Goal: Information Seeking & Learning: Find specific fact

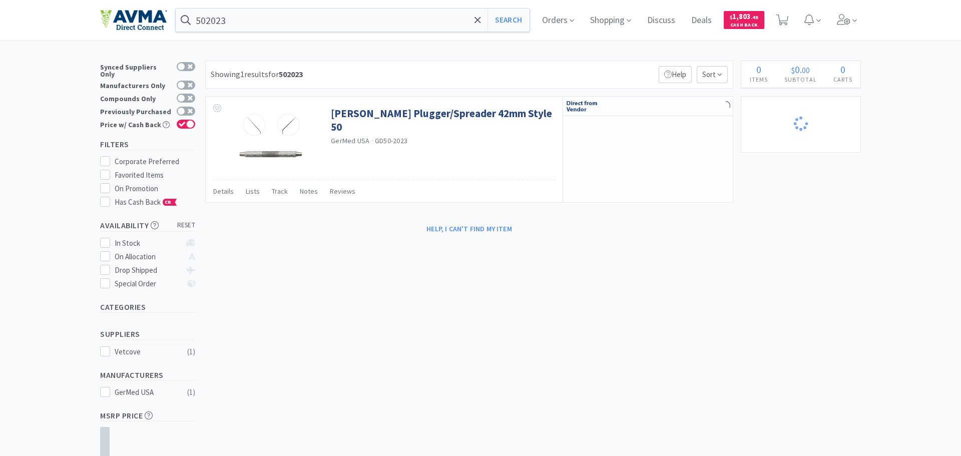
select select "6"
select select "8"
select select "3"
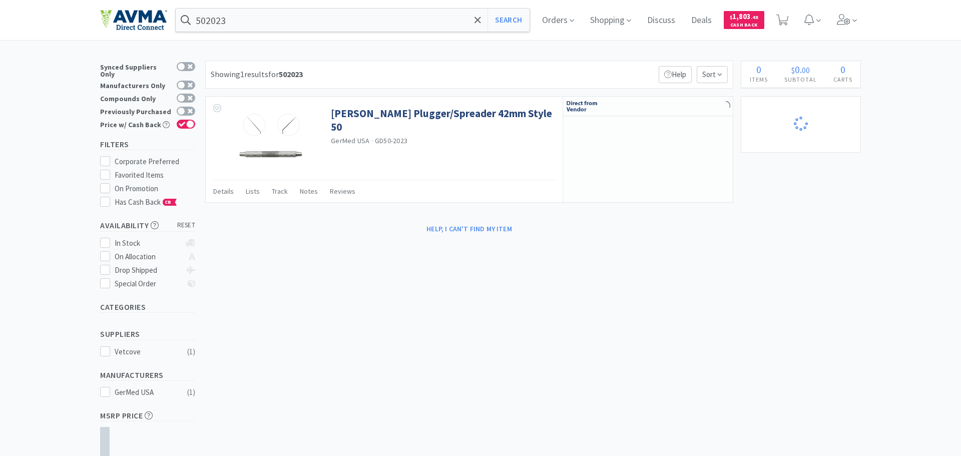
select select "1"
select select "3"
select select "10"
select select "3"
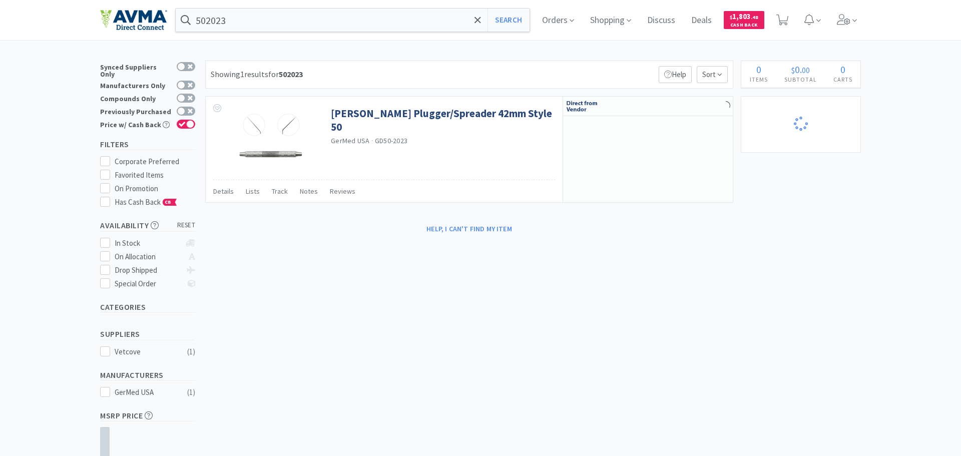
select select "1"
select select "2"
select select "1"
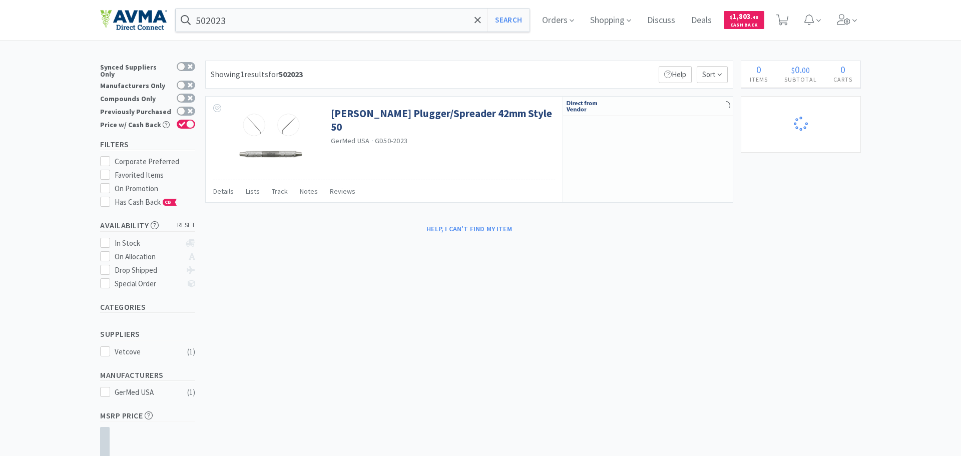
select select "1"
select select "3"
select select "1"
select select "3"
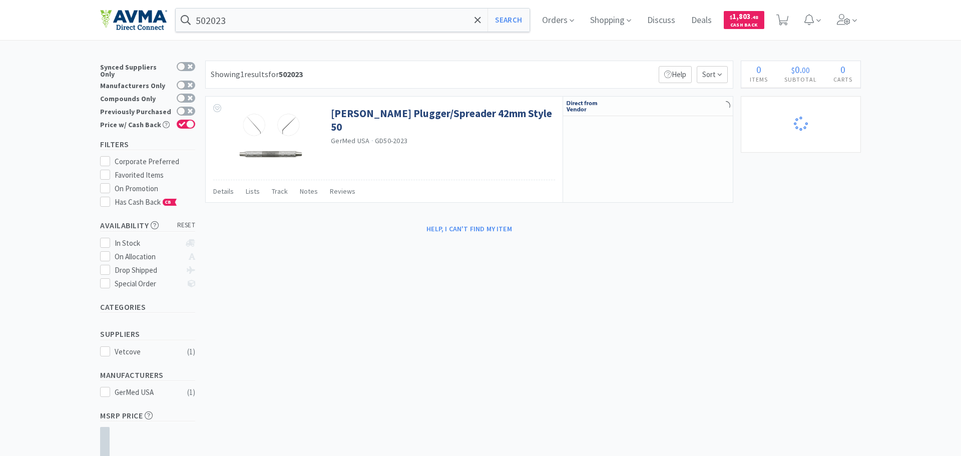
select select "2"
select select "1"
select select "8"
select select "6"
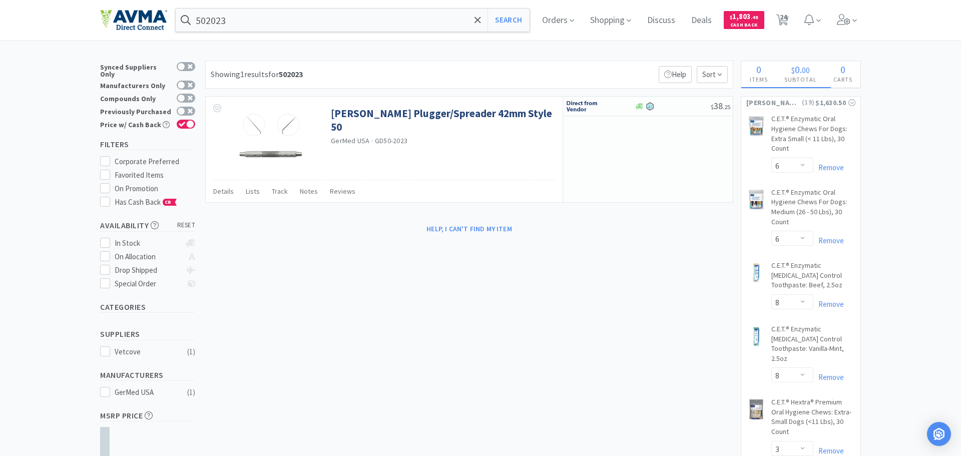
select select "6"
select select "1"
select select "2"
select select "1"
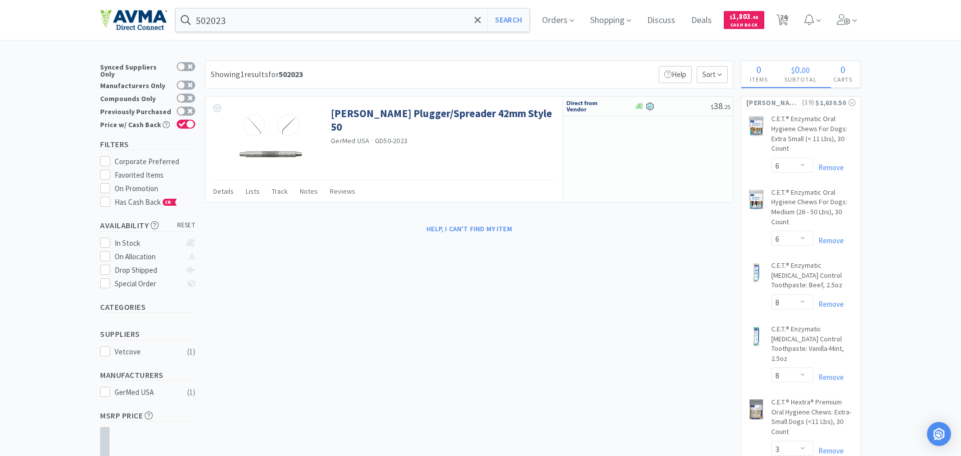
select select "1"
select select "2"
select select "1"
select select "2"
select select "1"
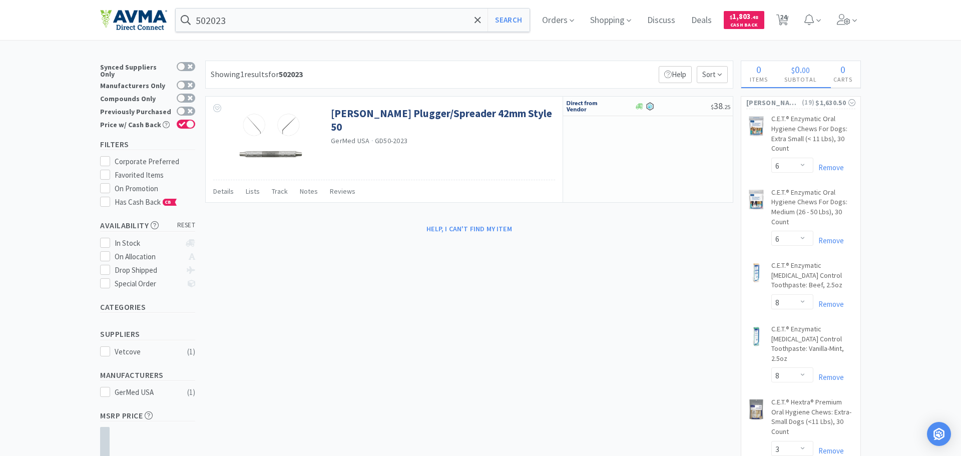
select select "3"
select select "2"
select select "1"
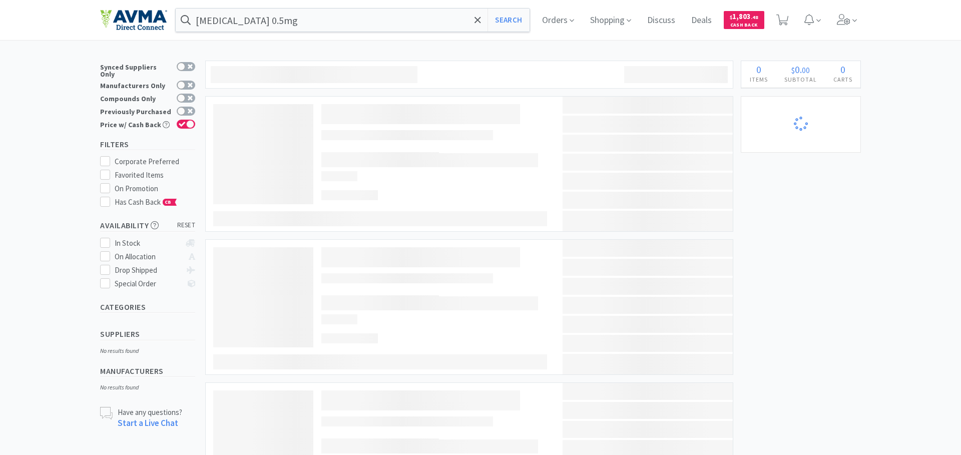
select select "6"
select select "8"
select select "3"
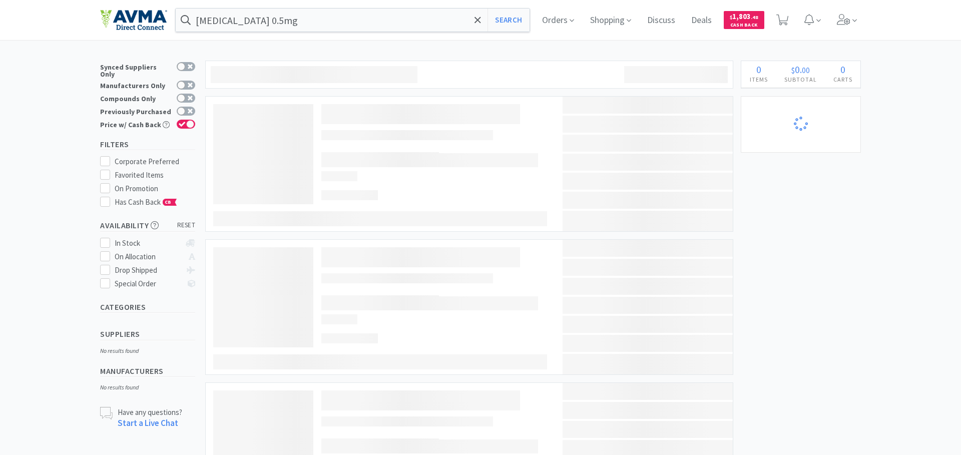
select select "1"
select select "3"
select select "10"
select select "3"
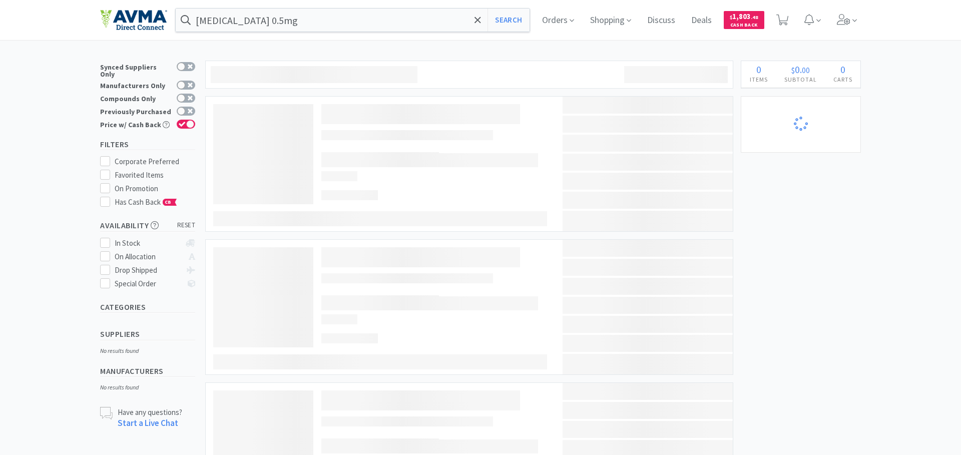
select select "1"
select select "2"
select select "1"
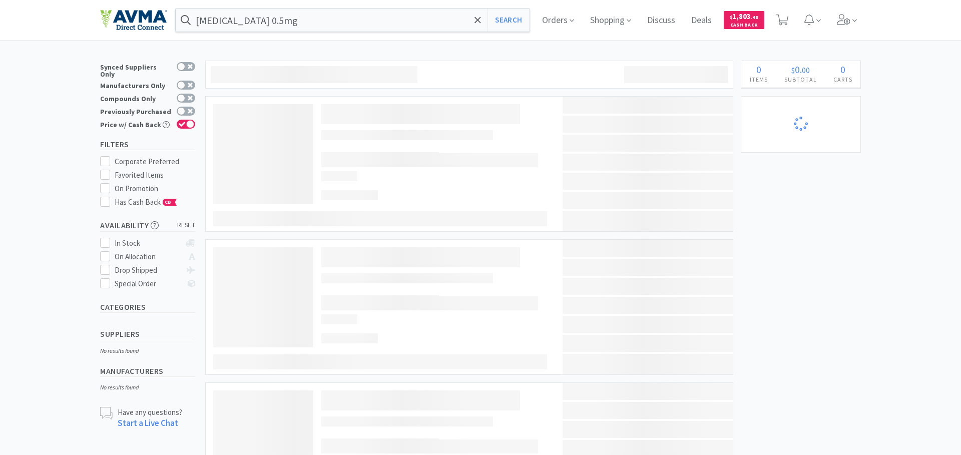
select select "1"
select select "3"
select select "1"
select select "3"
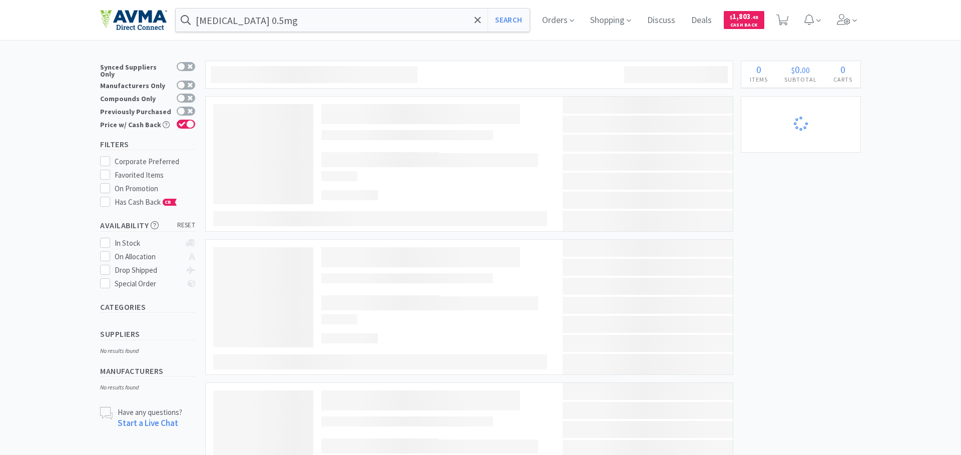
select select "2"
select select "1"
select select "8"
select select "6"
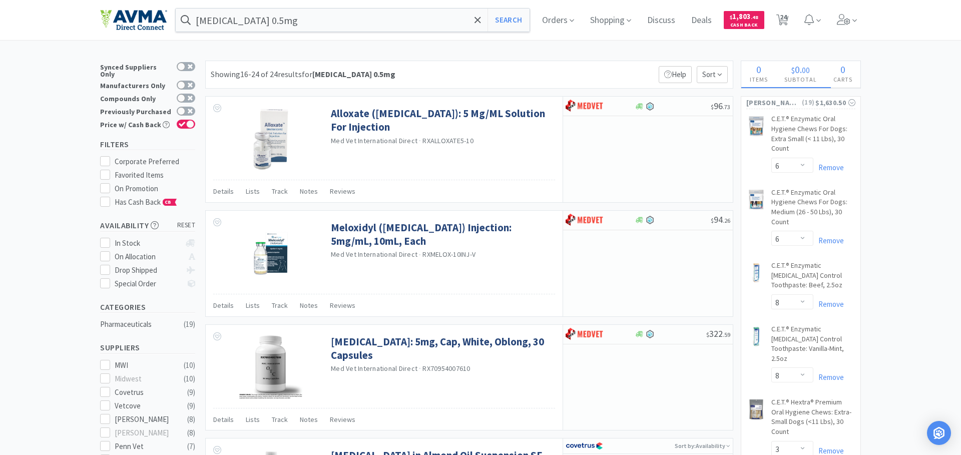
select select "6"
select select "1"
select select "2"
select select "1"
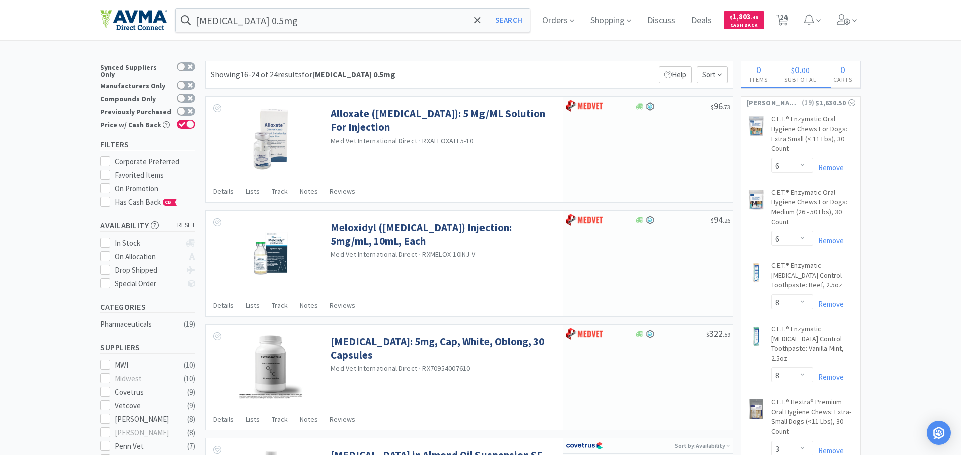
select select "1"
select select "2"
select select "1"
select select "2"
select select "1"
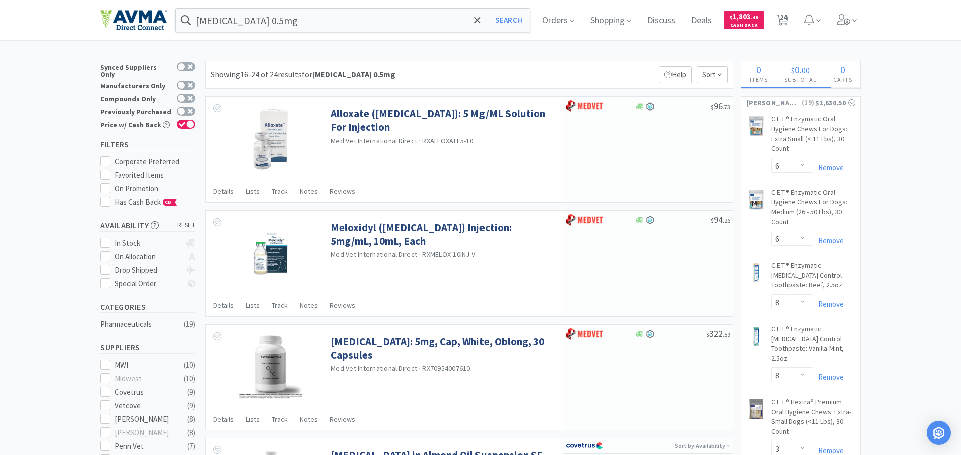
select select "3"
select select "2"
select select "1"
